Goal: Information Seeking & Learning: Learn about a topic

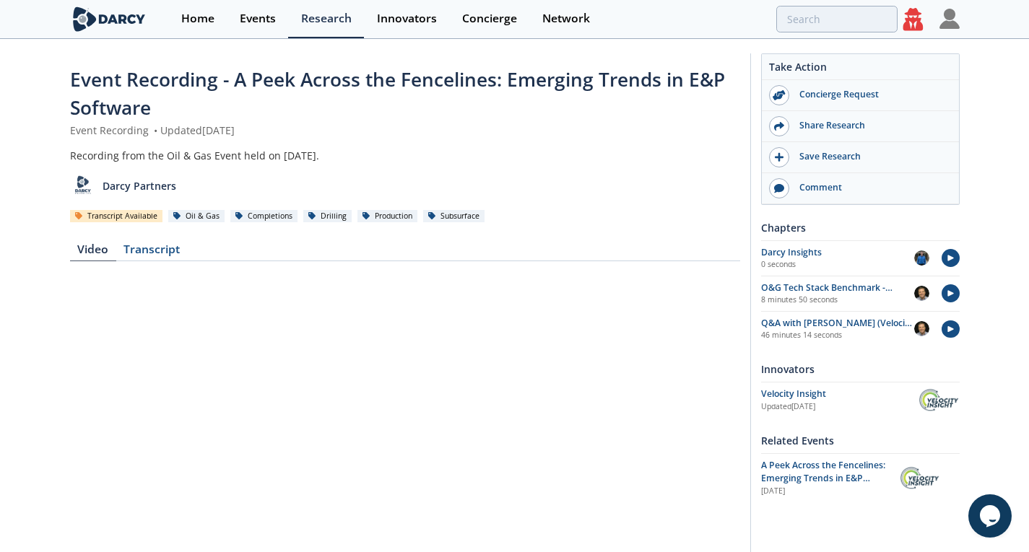
click at [334, 71] on span "Event Recording - A Peek Across the Fencelines: Emerging Trends in E&P Software" at bounding box center [397, 93] width 655 height 54
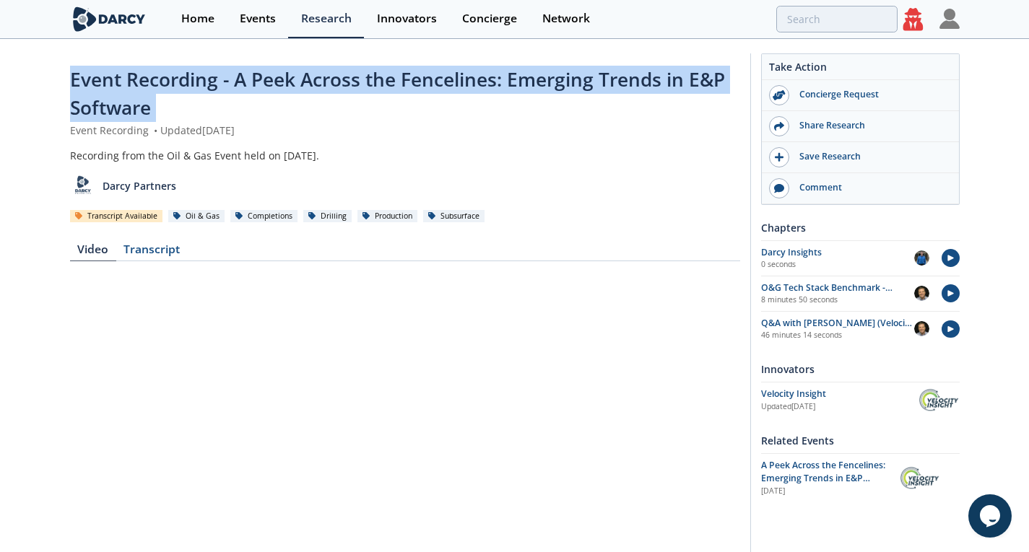
click at [334, 71] on span "Event Recording - A Peek Across the Fencelines: Emerging Trends in E&P Software" at bounding box center [397, 93] width 655 height 54
copy div "Event Recording - A Peek Across the Fencelines: Emerging Trends in E&P Software"
click at [541, 103] on div "Event Recording - A Peek Across the Fencelines: Emerging Trends in E&P Software" at bounding box center [405, 94] width 670 height 57
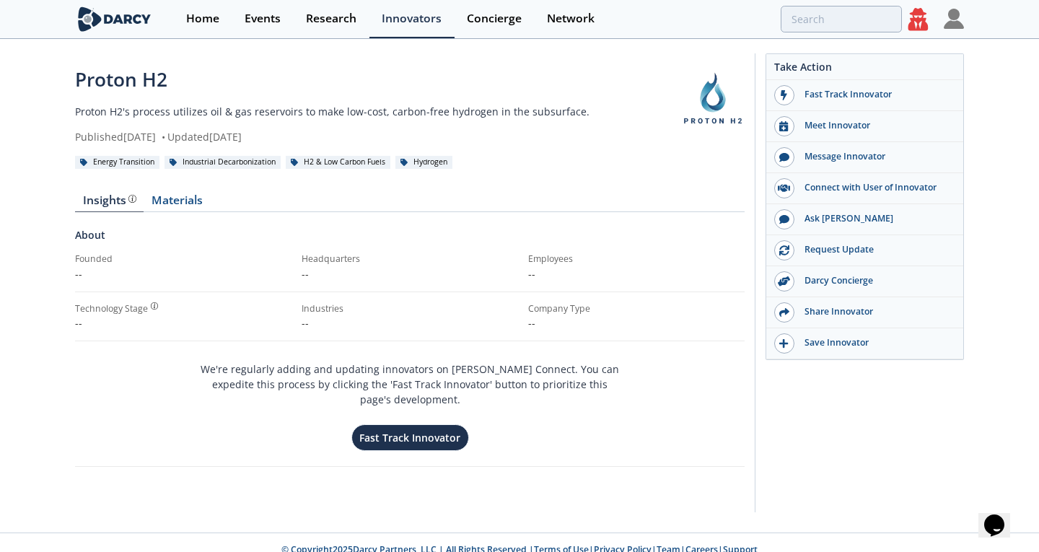
click at [111, 74] on div "Proton H2" at bounding box center [378, 80] width 606 height 28
copy div "Proton H2"
